Goal: Task Accomplishment & Management: Manage account settings

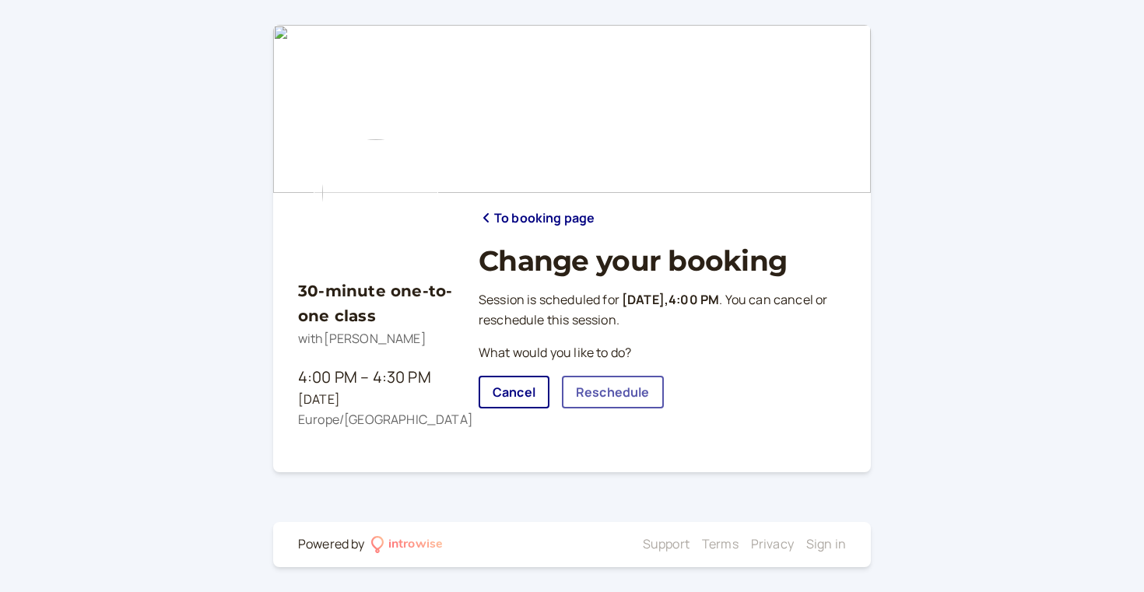
click at [620, 393] on link "Reschedule" at bounding box center [613, 392] width 102 height 33
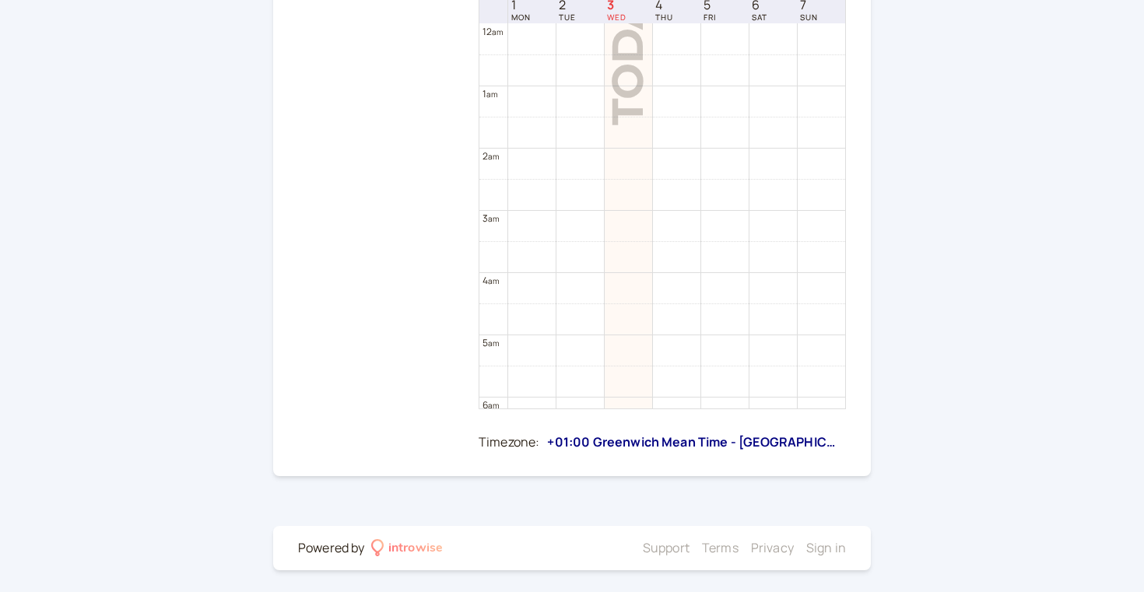
scroll to position [380, 0]
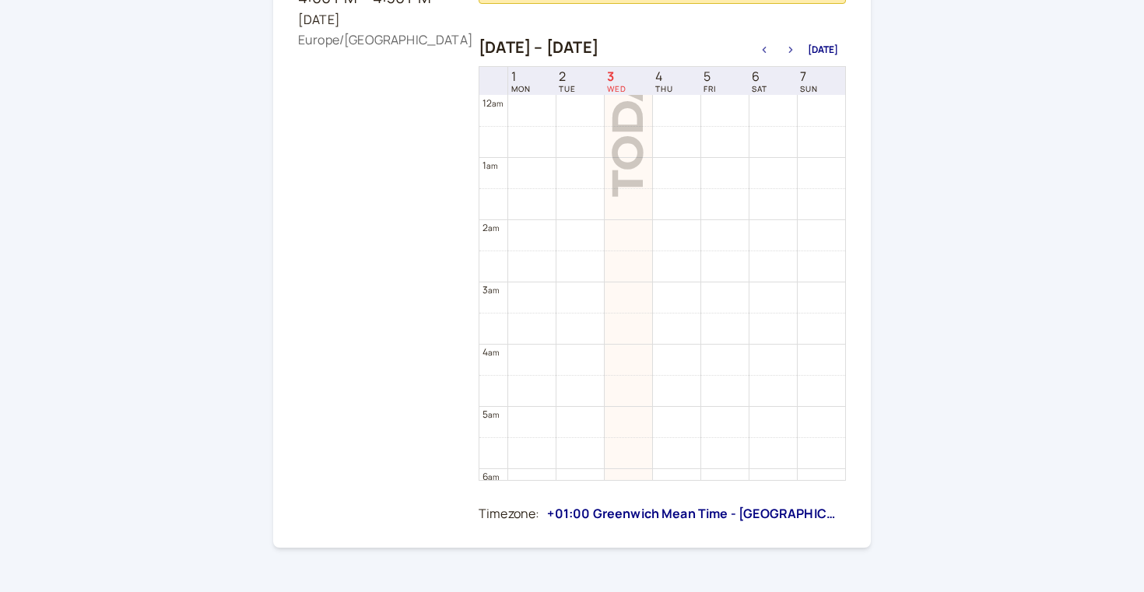
click at [796, 48] on icon "button" at bounding box center [790, 50] width 19 height 6
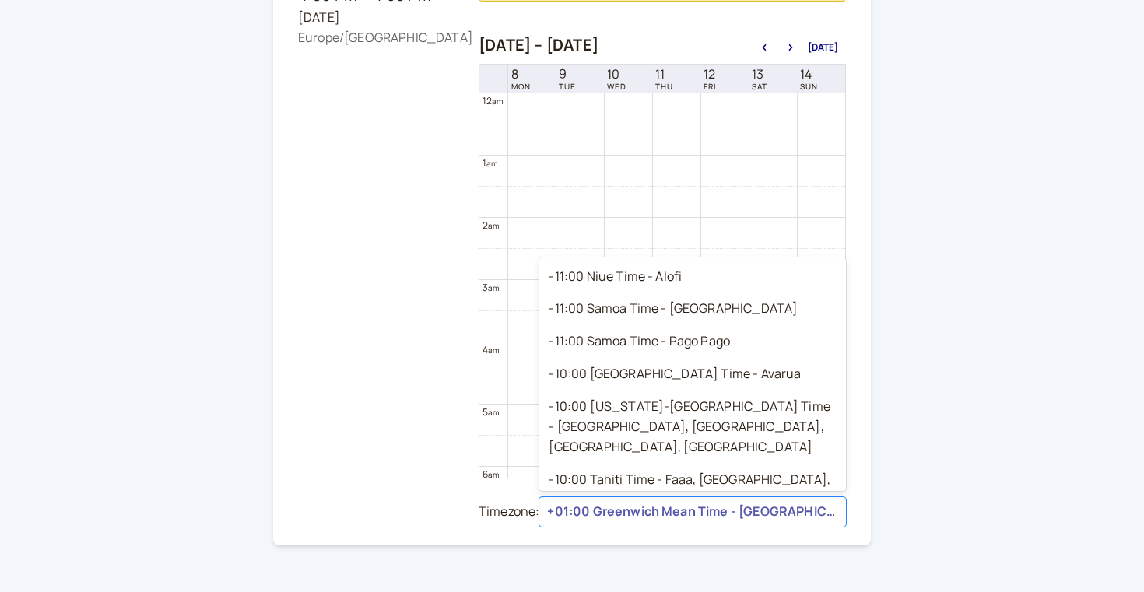
scroll to position [4862, 0]
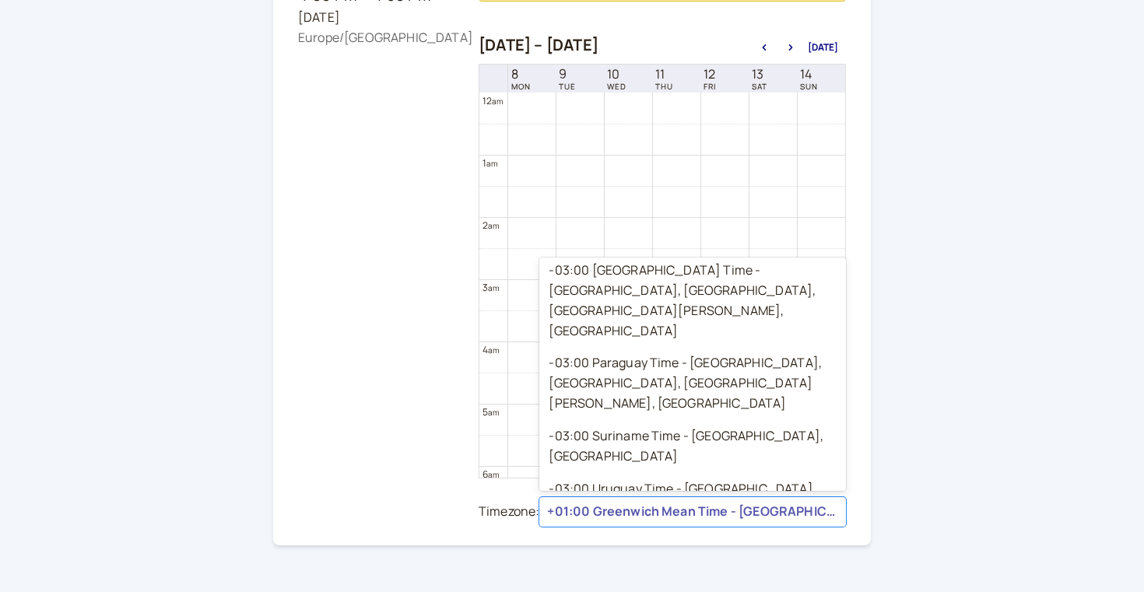
click at [605, 507] on div "+01:00 Greenwich Mean Time - [GEOGRAPHIC_DATA], [GEOGRAPHIC_DATA], [GEOGRAPHIC_…" at bounding box center [692, 512] width 291 height 20
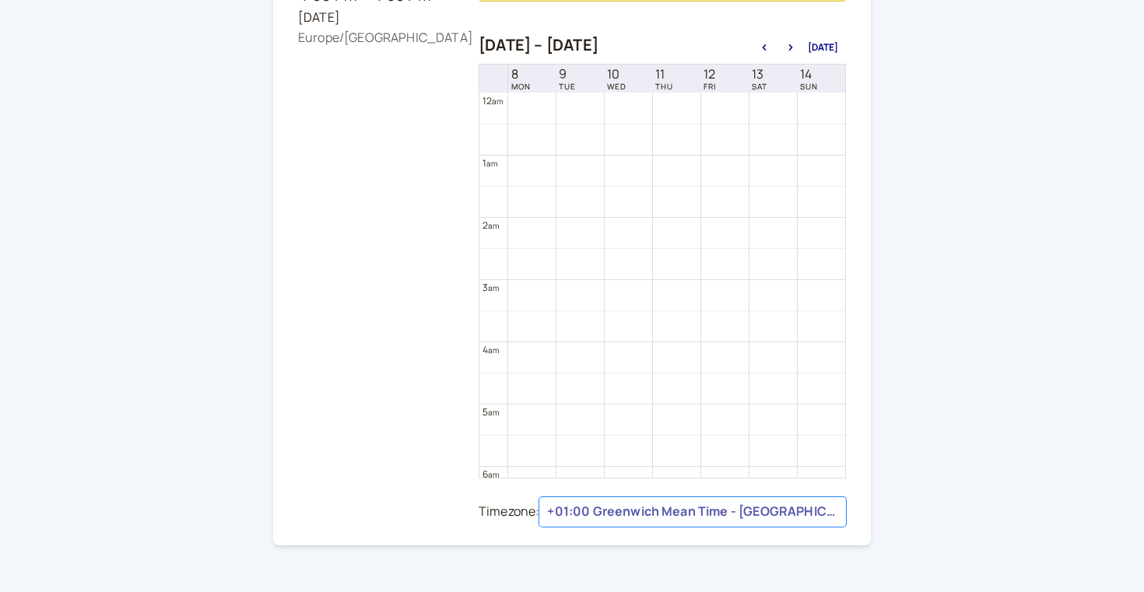
click at [600, 507] on div "+01:00 Greenwich Mean Time - [GEOGRAPHIC_DATA], [GEOGRAPHIC_DATA], [GEOGRAPHIC_…" at bounding box center [692, 512] width 291 height 20
click at [583, 298] on td at bounding box center [676, 294] width 338 height 31
click at [502, 509] on div "Timezone:" at bounding box center [509, 512] width 61 height 20
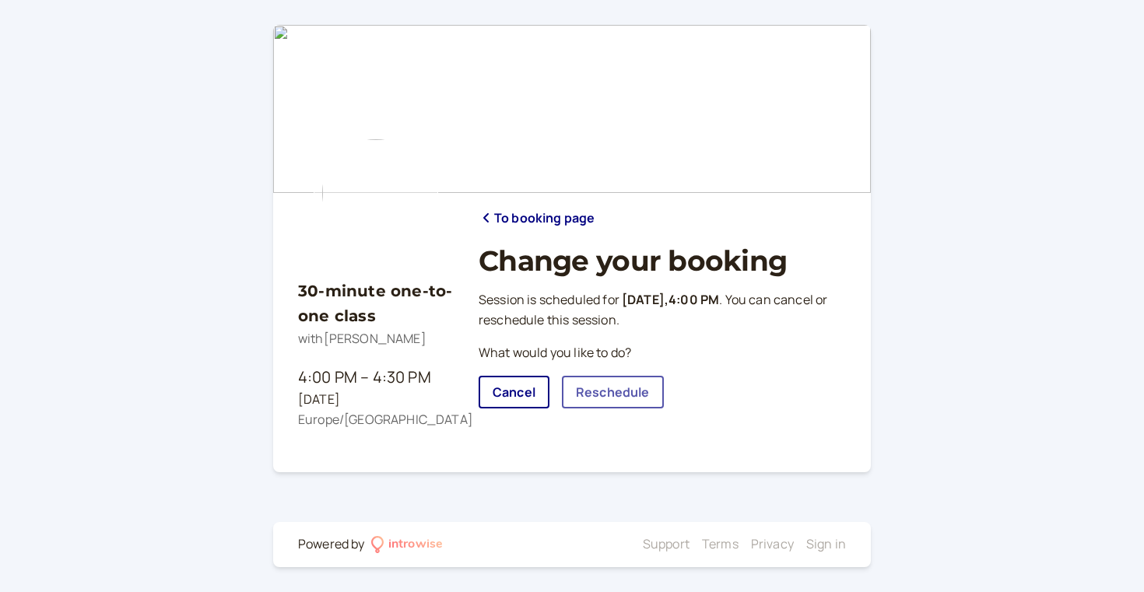
click at [637, 391] on link "Reschedule" at bounding box center [613, 392] width 102 height 33
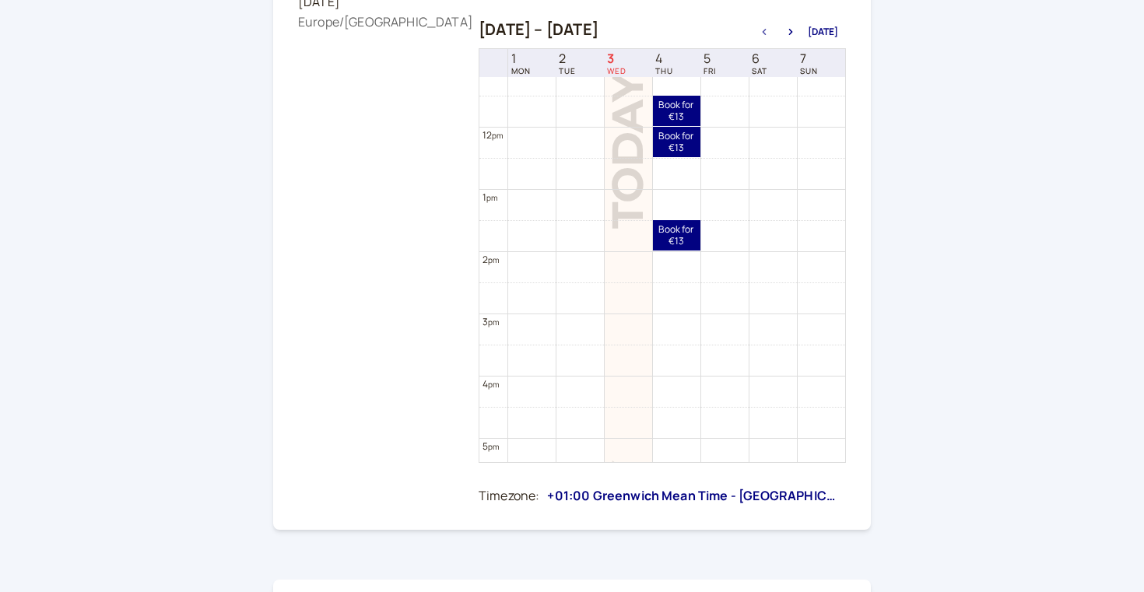
scroll to position [696, 0]
click at [795, 29] on icon "button" at bounding box center [790, 32] width 19 height 6
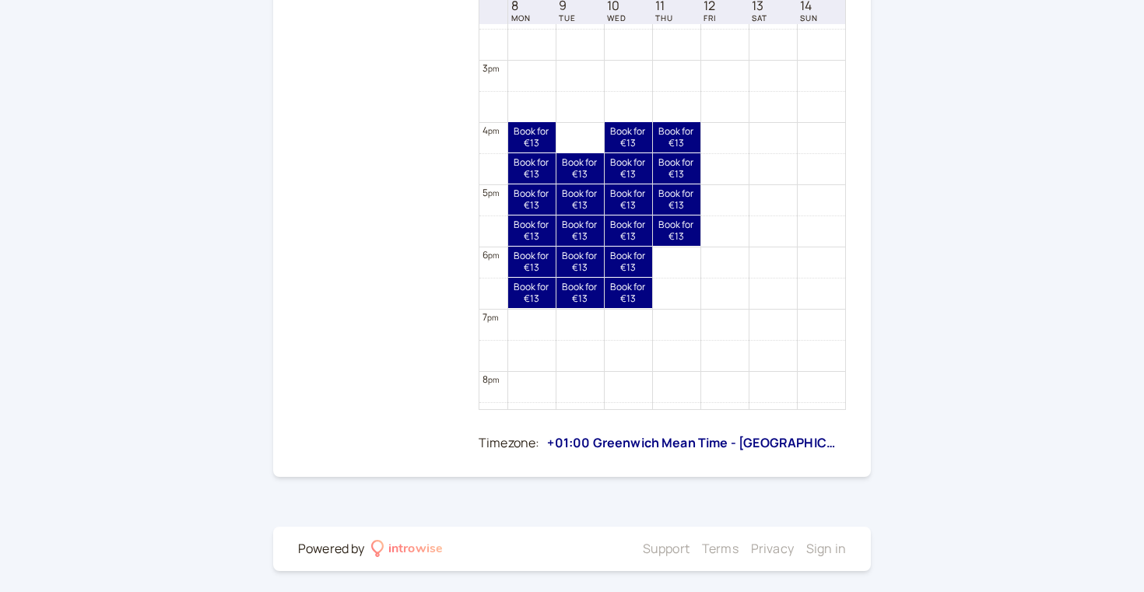
scroll to position [451, 0]
click at [180, 498] on div "30-minute one-to-one class with Andromeda Jones 4:00 PM – 4:30 PM Thu, Sep 4 Eu…" at bounding box center [572, 72] width 1144 height 1047
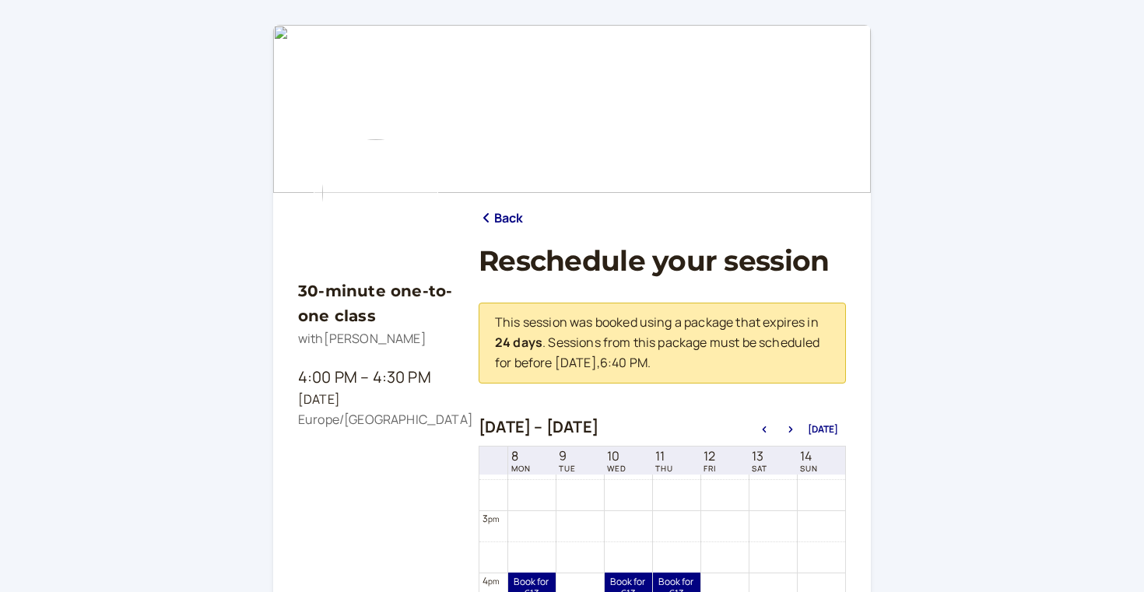
scroll to position [0, 0]
click at [766, 426] on icon "button" at bounding box center [764, 429] width 19 height 6
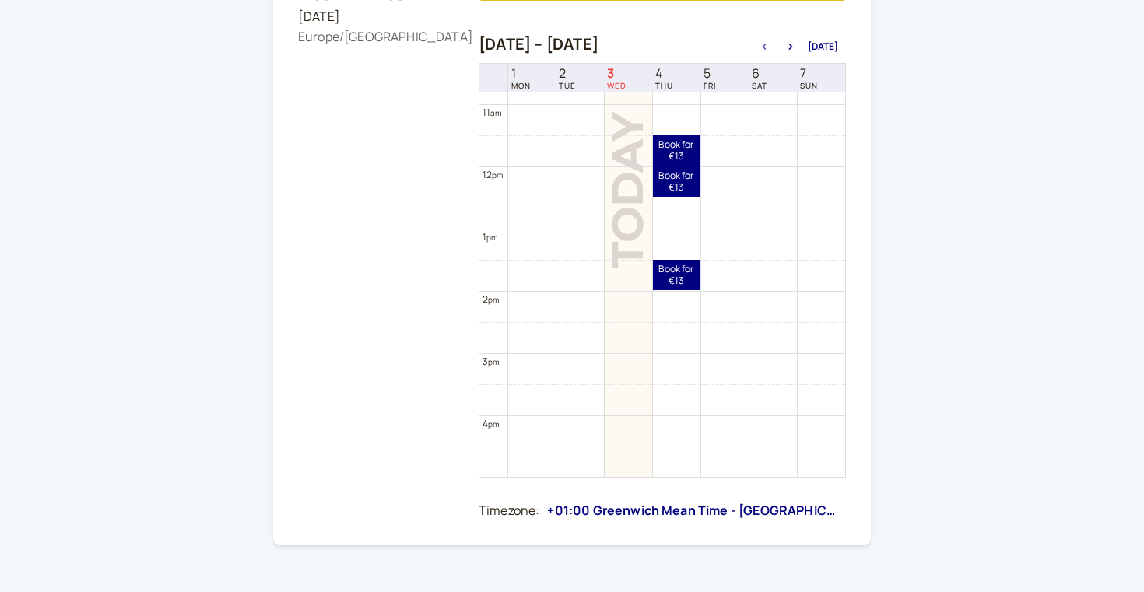
scroll to position [390, 0]
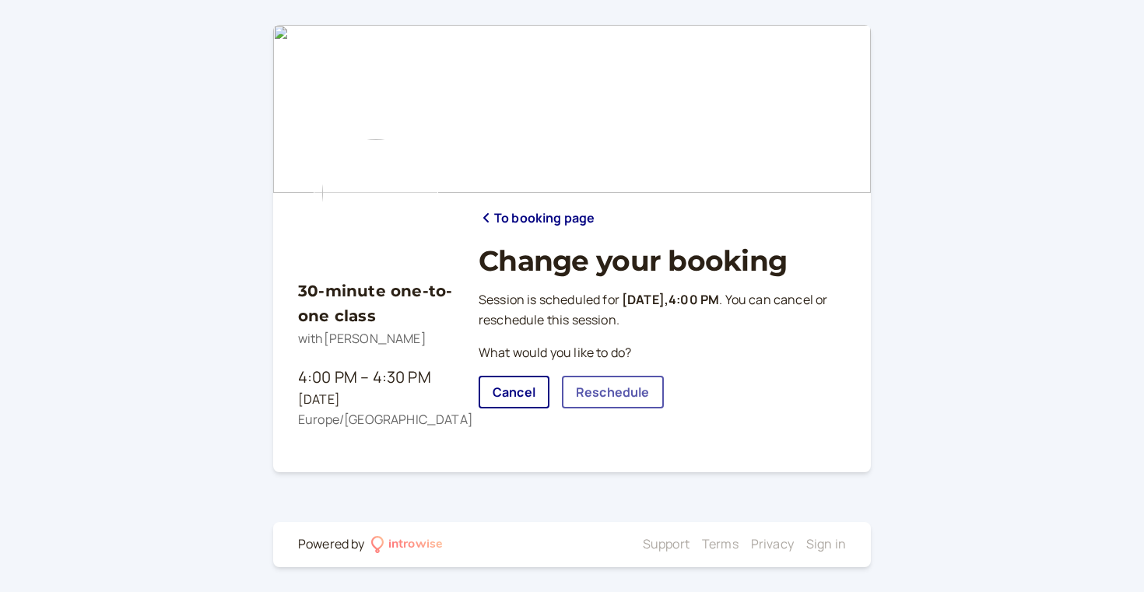
click at [637, 390] on link "Reschedule" at bounding box center [613, 392] width 102 height 33
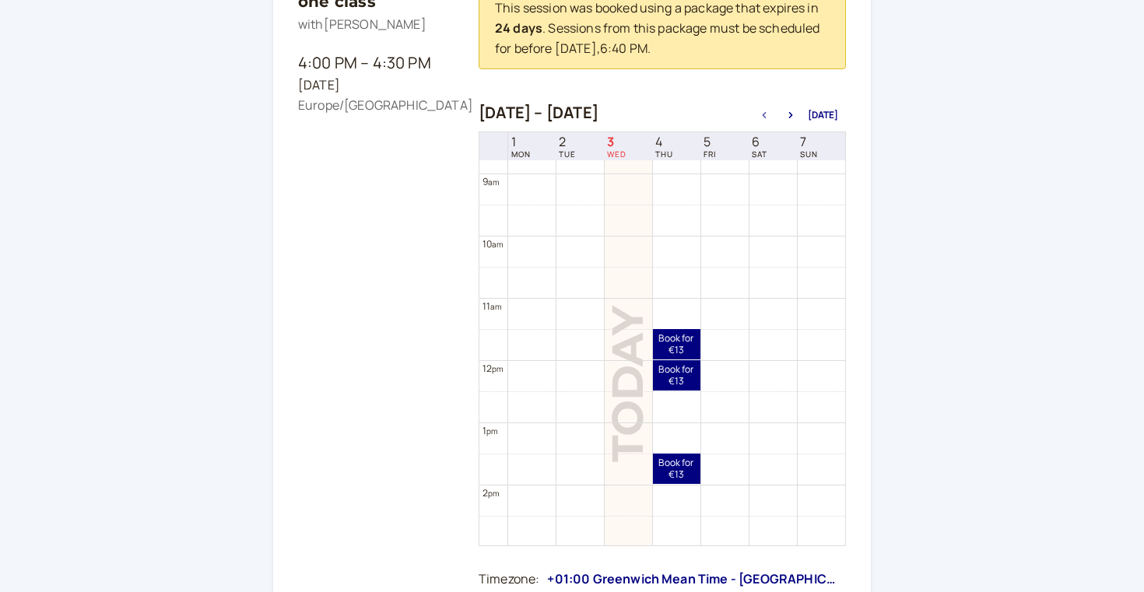
scroll to position [553, 0]
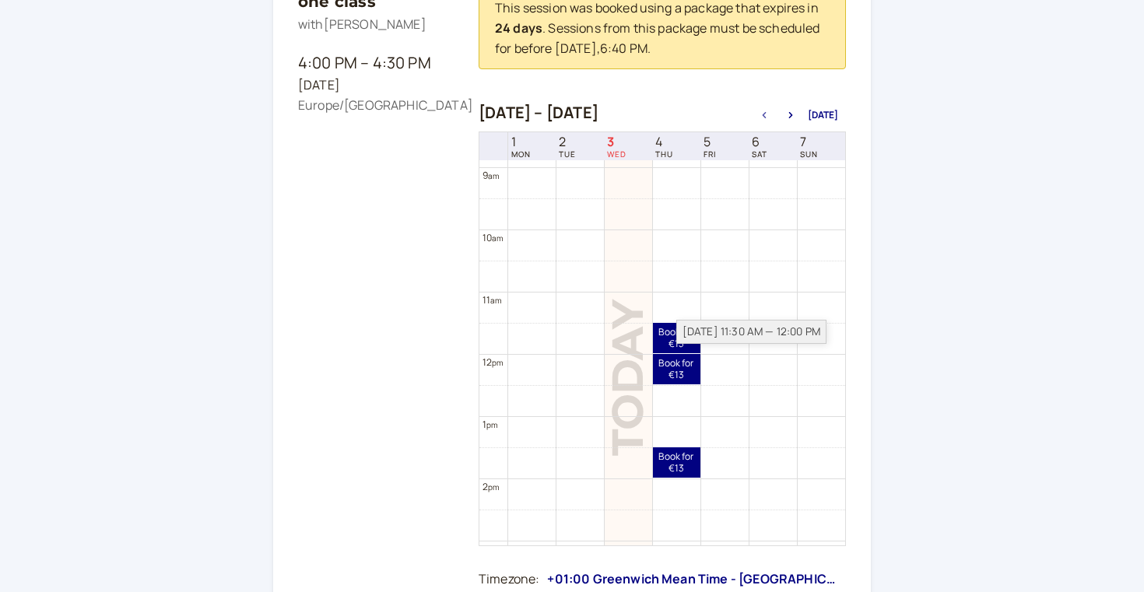
click at [683, 331] on div "[DATE] 11:30 AM — 12:00 PM" at bounding box center [751, 332] width 150 height 24
click at [669, 328] on link "Book for €13 €13" at bounding box center [676, 338] width 47 height 30
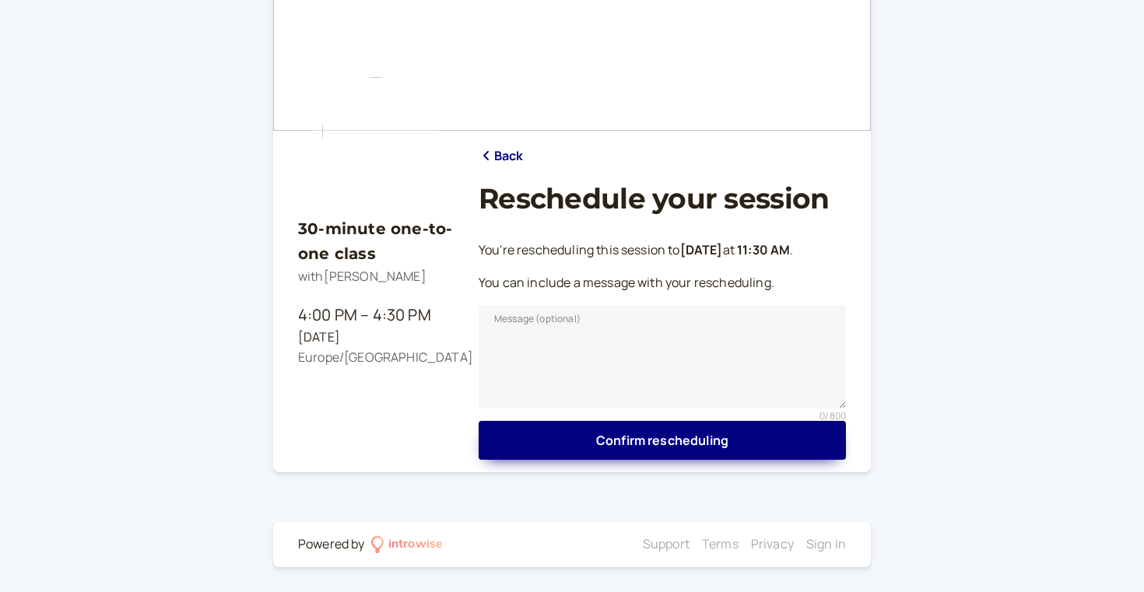
scroll to position [57, 0]
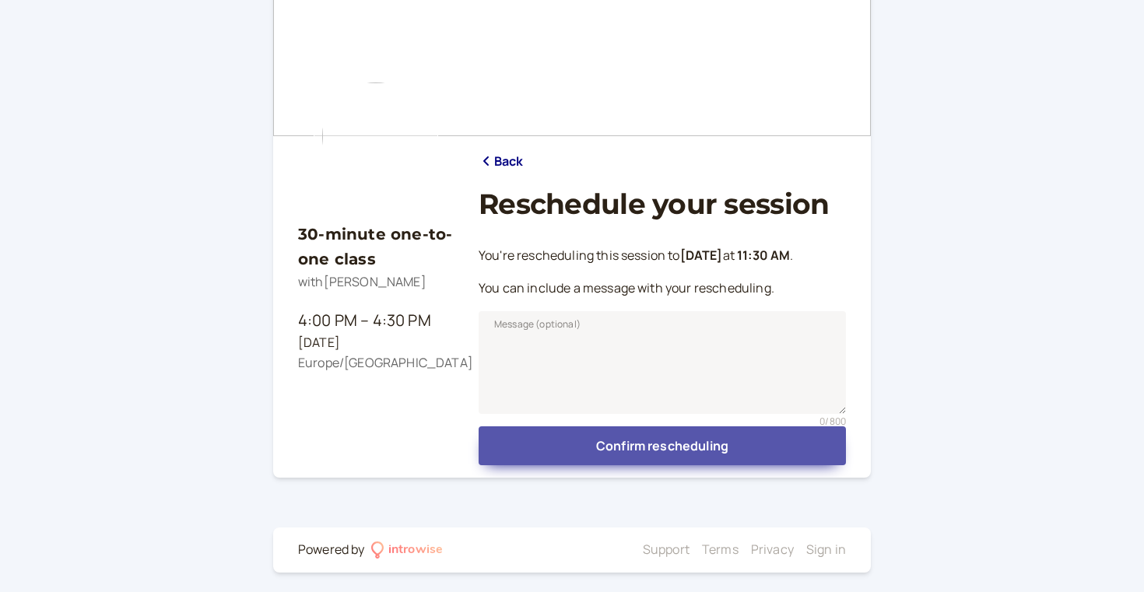
click at [680, 446] on button "Confirm rescheduling" at bounding box center [662, 445] width 367 height 39
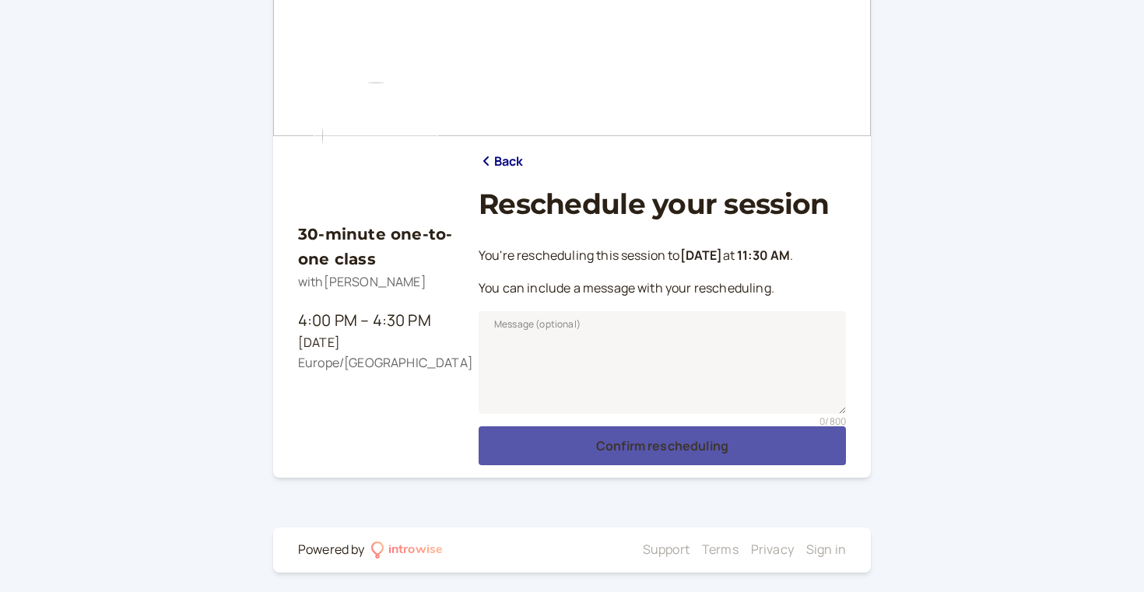
scroll to position [0, 0]
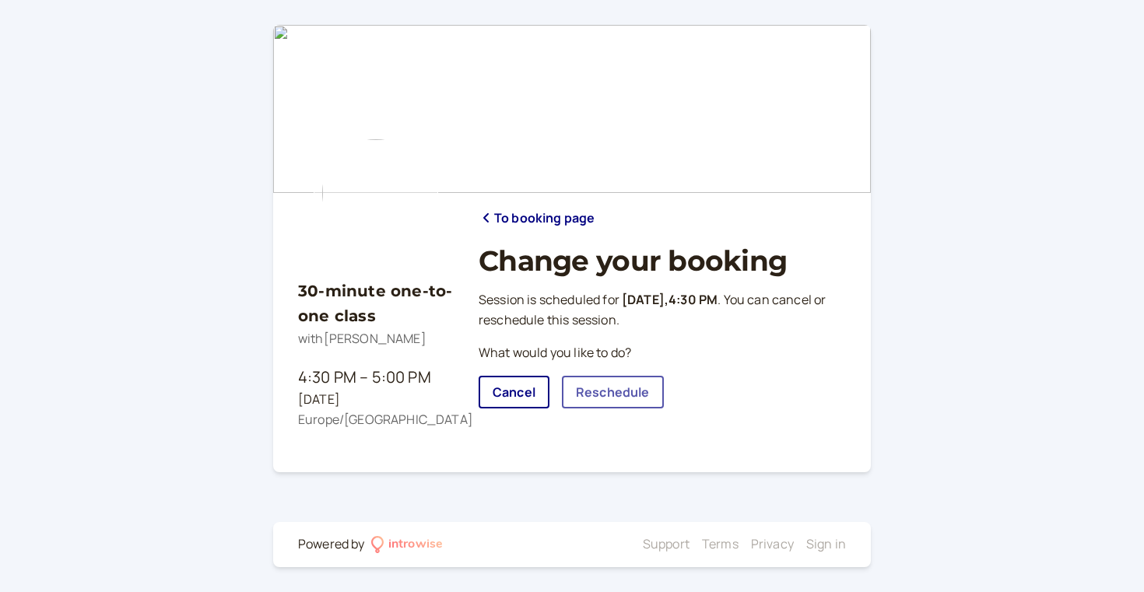
click at [627, 391] on link "Reschedule" at bounding box center [613, 392] width 102 height 33
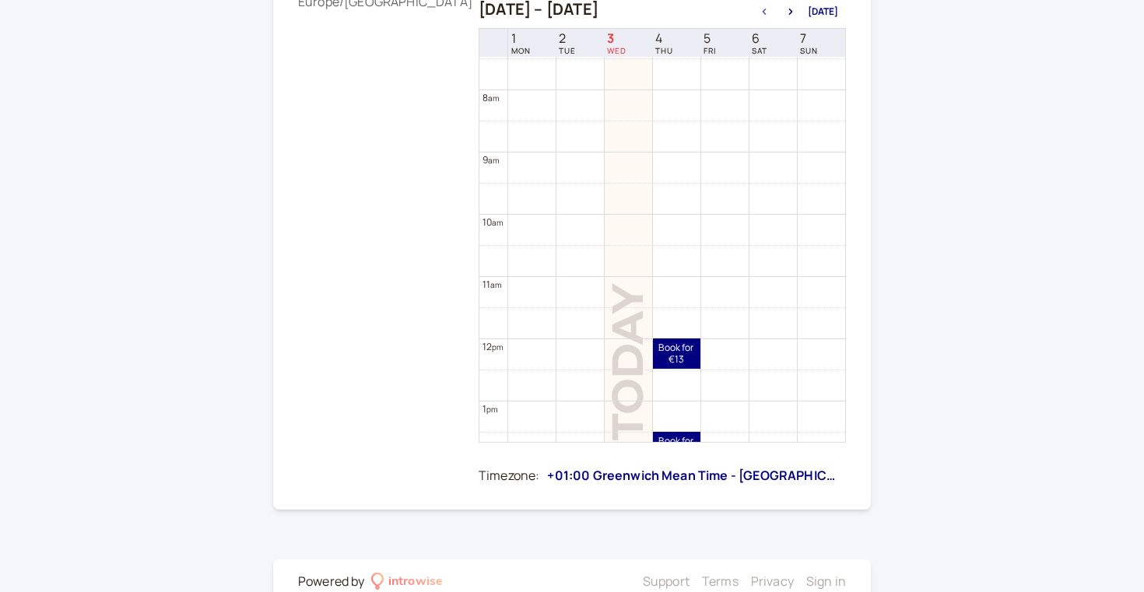
scroll to position [464, 0]
click at [670, 349] on link "Book for €13 €13" at bounding box center [676, 355] width 47 height 30
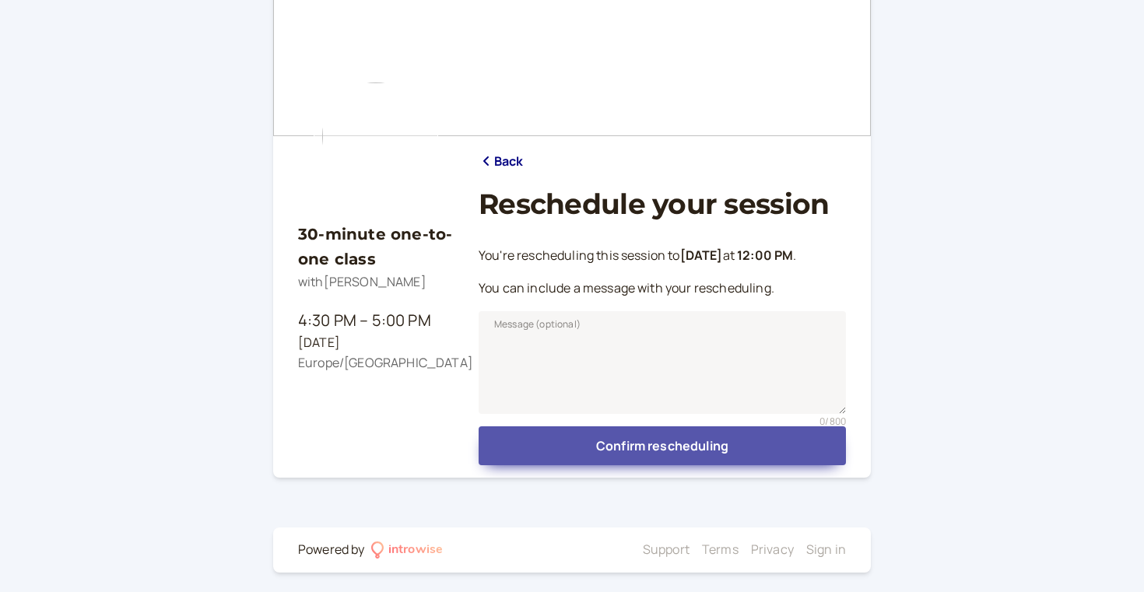
click at [665, 444] on button "Confirm rescheduling" at bounding box center [662, 445] width 367 height 39
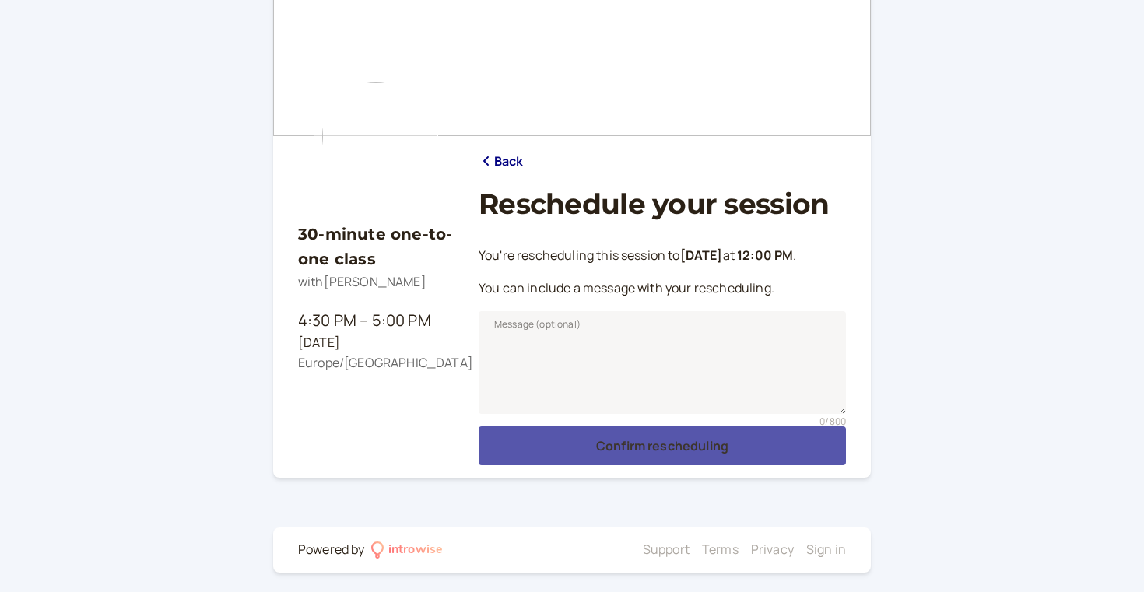
scroll to position [0, 0]
